Goal: Information Seeking & Learning: Learn about a topic

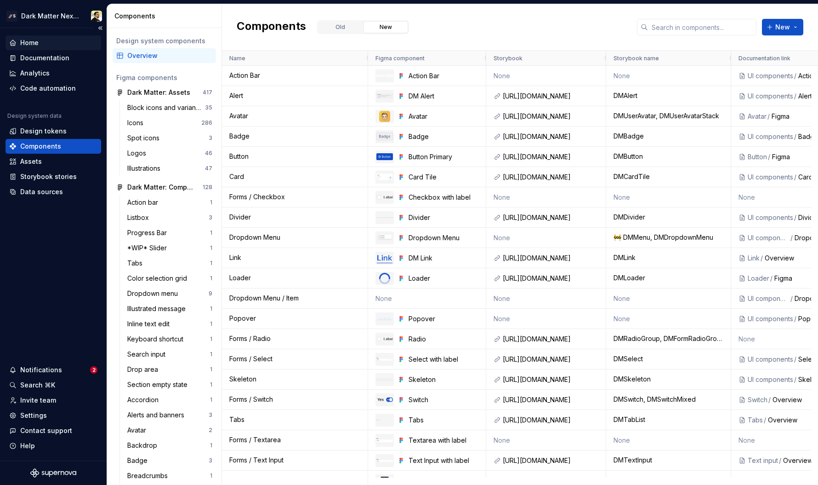
click at [33, 38] on div "Home" at bounding box center [29, 42] width 18 height 9
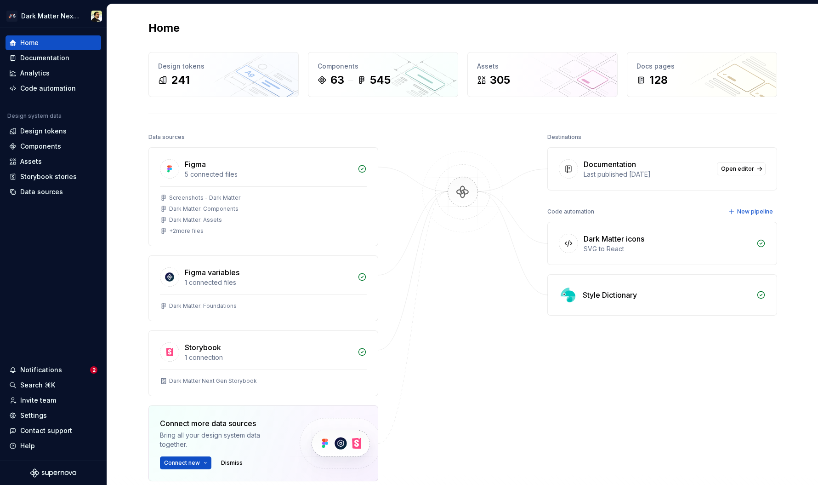
click at [452, 302] on div at bounding box center [463, 329] width 92 height 396
click at [139, 129] on div "Home Design tokens 241 Components 63 545 Assets 305 Docs pages 128 Data sources…" at bounding box center [463, 292] width 662 height 576
click at [456, 274] on div at bounding box center [463, 329] width 92 height 396
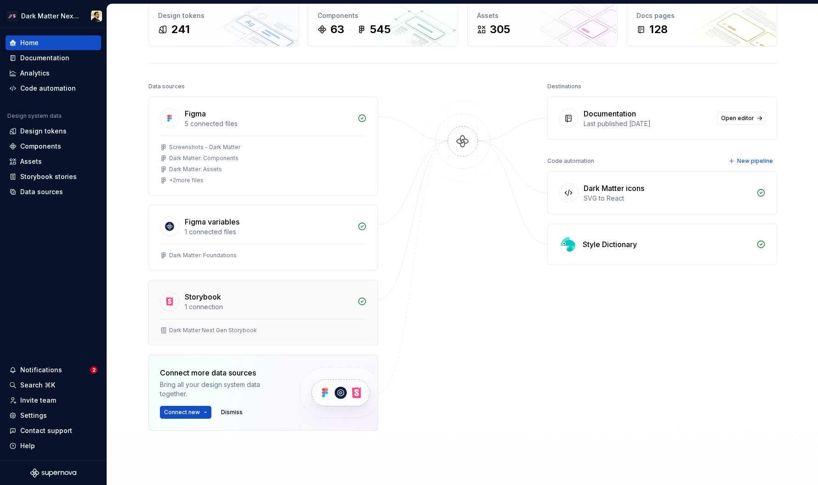
scroll to position [66, 0]
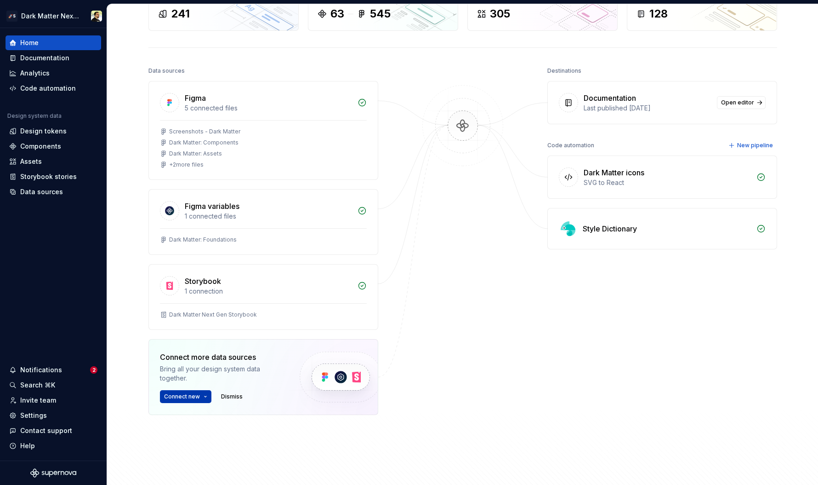
click at [191, 398] on html "🚀S Dark Matter Next Gen Home Documentation Analytics Code automation Design sys…" at bounding box center [409, 242] width 818 height 485
click at [474, 366] on html "🚀S Dark Matter Next Gen Home Documentation Analytics Code automation Design sys…" at bounding box center [409, 242] width 818 height 485
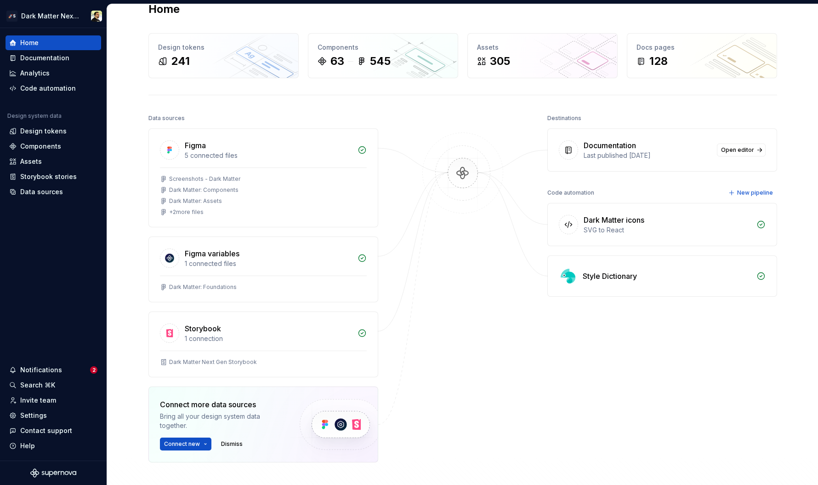
scroll to position [0, 0]
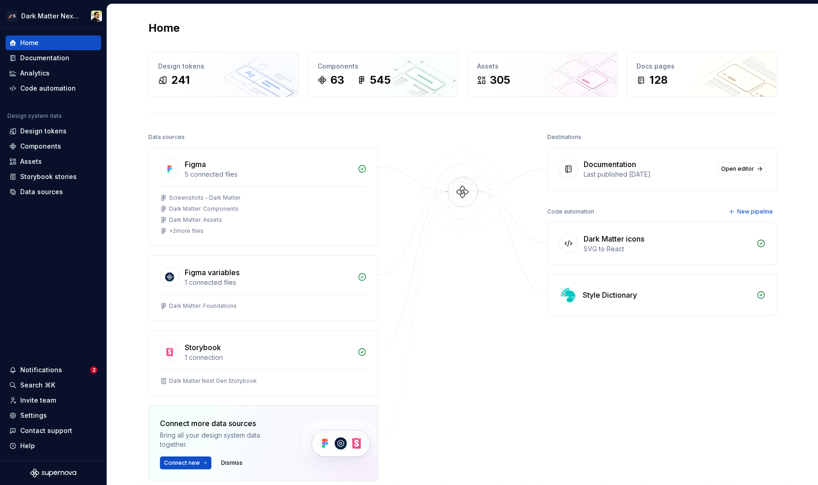
click at [452, 245] on img at bounding box center [462, 201] width 89 height 100
click at [66, 58] on div "Documentation" at bounding box center [44, 57] width 49 height 9
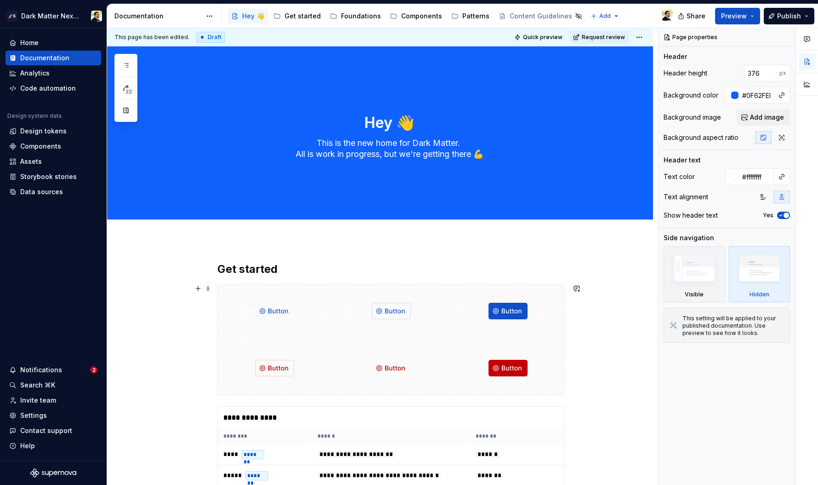
click at [387, 334] on div at bounding box center [391, 310] width 113 height 53
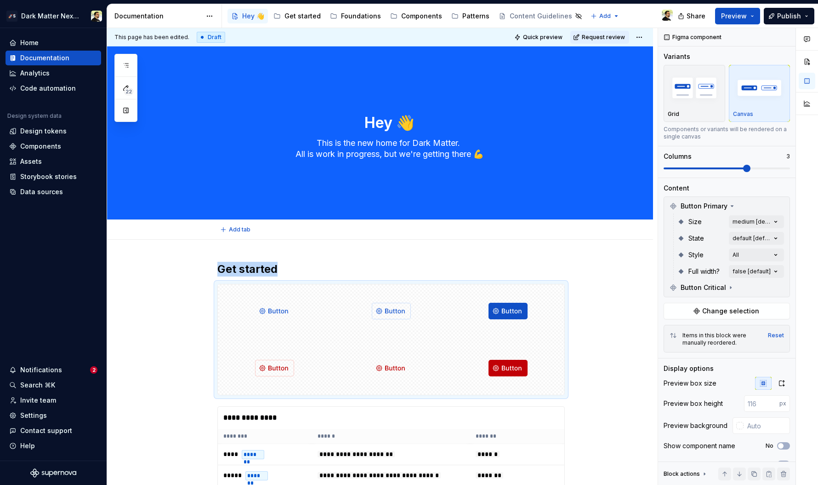
type textarea "*"
click at [26, 46] on div "Home" at bounding box center [29, 42] width 18 height 9
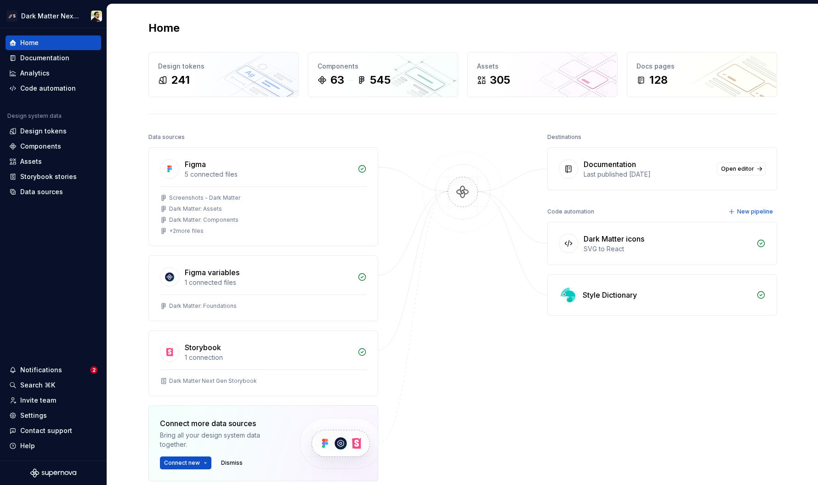
click at [432, 316] on div at bounding box center [463, 329] width 92 height 396
